Goal: Check status: Check status

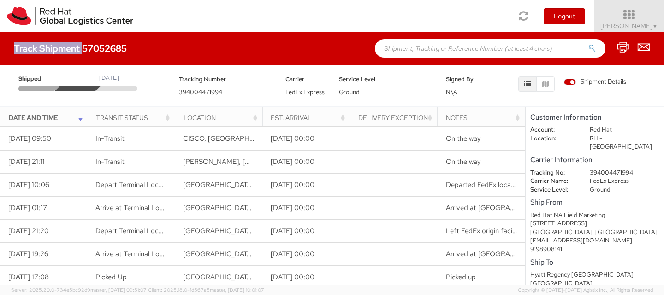
drag, startPoint x: 132, startPoint y: 50, endPoint x: 82, endPoint y: 50, distance: 50.7
click at [82, 50] on div "Track Shipment 57052685" at bounding box center [75, 48] width 122 height 10
click at [82, 50] on h4 "Track Shipment 57052685" at bounding box center [70, 48] width 113 height 10
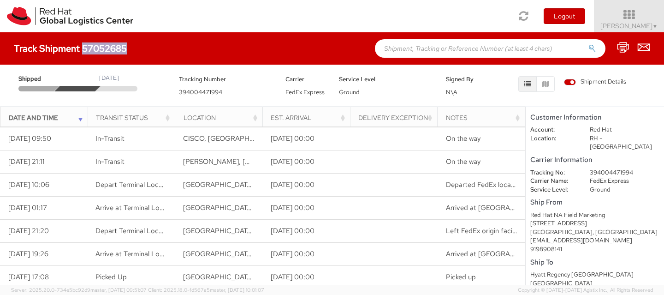
drag, startPoint x: 82, startPoint y: 50, endPoint x: 124, endPoint y: 48, distance: 42.9
click at [124, 48] on h4 "Track Shipment 57052685" at bounding box center [70, 48] width 113 height 10
copy h4 "57052685"
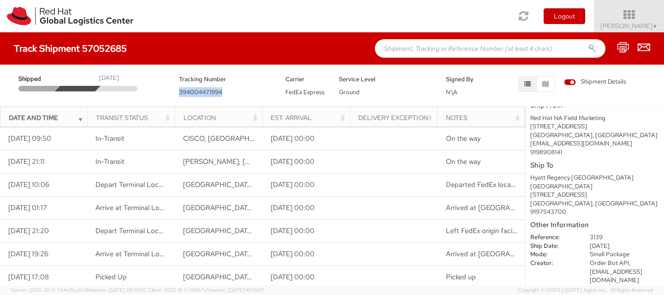
drag, startPoint x: 225, startPoint y: 95, endPoint x: 179, endPoint y: 95, distance: 45.2
click at [179, 95] on div "Tracking Number 394004471994" at bounding box center [225, 85] width 107 height 23
copy span "394004471994"
